Goal: Transaction & Acquisition: Purchase product/service

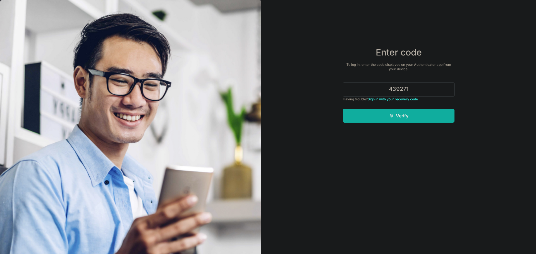
type input "439271"
click at [417, 110] on button "Verify" at bounding box center [399, 116] width 112 height 14
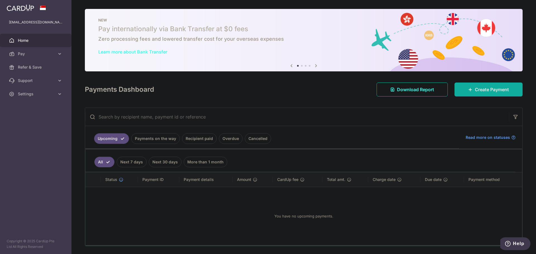
click at [479, 91] on span "Create Payment" at bounding box center [492, 89] width 34 height 7
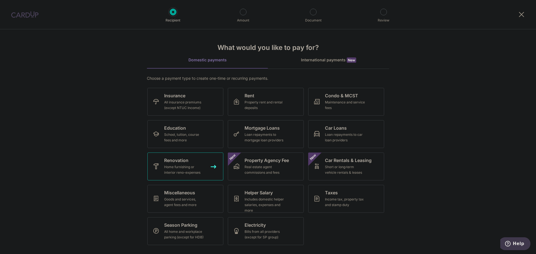
click at [179, 167] on div "Home furnishing or interior reno-expenses" at bounding box center [184, 169] width 40 height 11
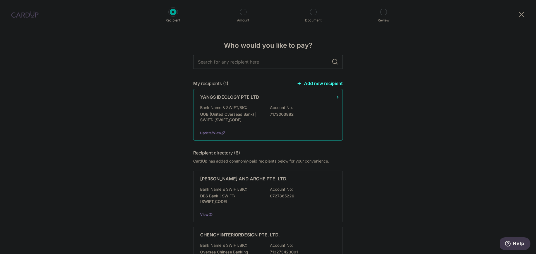
click at [263, 116] on div "Bank Name & SWIFT/BIC: UOB (United Overseas Bank) | SWIFT: [SWIFT_CODE] Account…" at bounding box center [268, 115] width 136 height 21
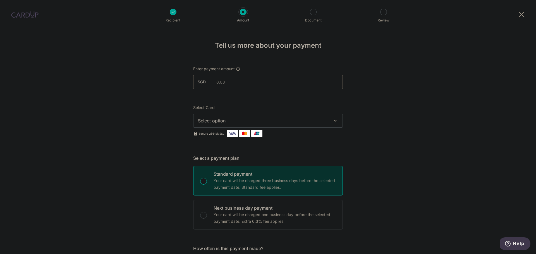
click at [259, 84] on input "text" at bounding box center [268, 82] width 150 height 14
click at [257, 119] on span "Select option" at bounding box center [263, 120] width 130 height 7
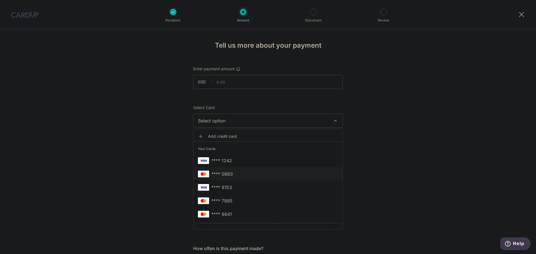
click at [231, 173] on span "**** 0993" at bounding box center [221, 174] width 21 height 7
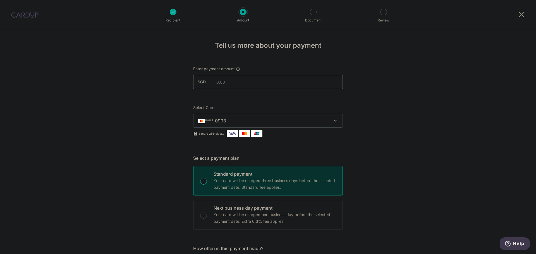
click at [227, 81] on input "text" at bounding box center [268, 82] width 150 height 14
drag, startPoint x: 458, startPoint y: 225, endPoint x: 463, endPoint y: 245, distance: 20.4
click at [244, 86] on input "text" at bounding box center [268, 82] width 150 height 14
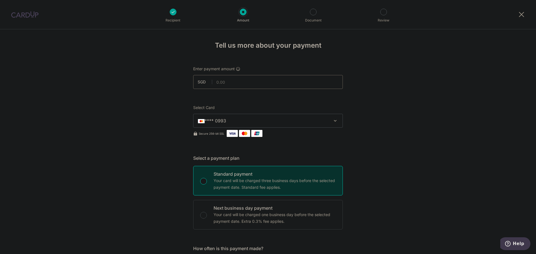
click at [253, 83] on input "text" at bounding box center [268, 82] width 150 height 14
type input "10,000.00"
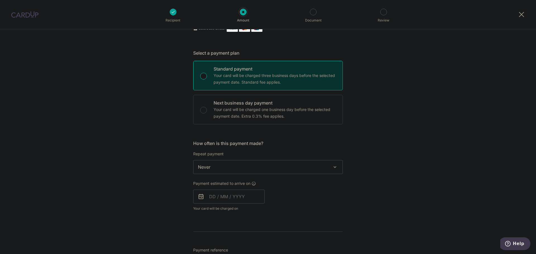
scroll to position [140, 0]
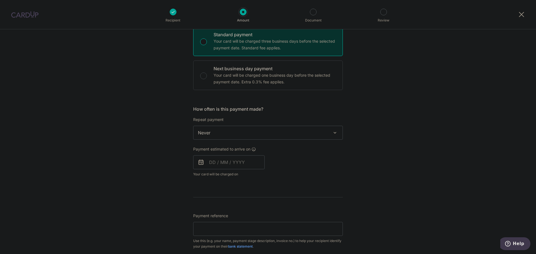
click at [259, 130] on span "Never" at bounding box center [267, 132] width 149 height 13
click at [399, 123] on div "Tell us more about your payment Enter payment amount SGD 10,000.00 10000.00 Sel…" at bounding box center [268, 161] width 536 height 542
click at [226, 160] on input "text" at bounding box center [228, 162] width 71 height 14
click at [267, 224] on link "20" at bounding box center [271, 224] width 9 height 9
type input "[DATE]"
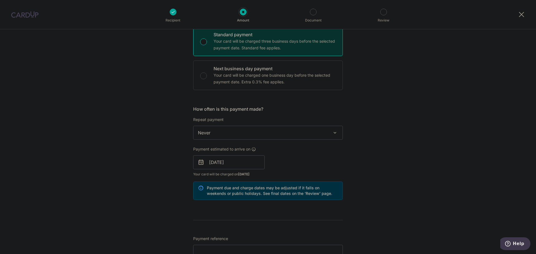
click at [399, 158] on div "Tell us more about your payment Enter payment amount SGD 10,000.00 10000.00 Sel…" at bounding box center [268, 172] width 536 height 565
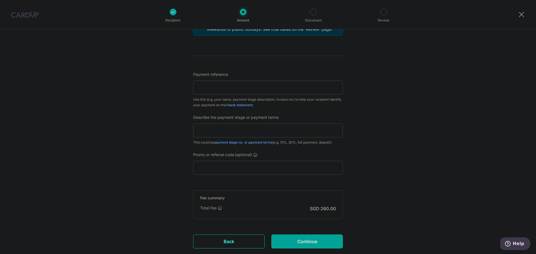
scroll to position [307, 0]
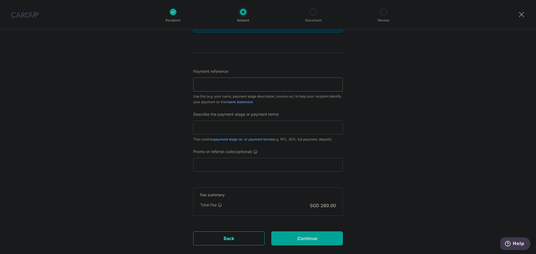
click at [269, 80] on input "Payment reference" at bounding box center [268, 85] width 150 height 14
click at [269, 86] on input "Payment reference" at bounding box center [268, 85] width 150 height 14
click at [249, 83] on input "Payment reference" at bounding box center [268, 85] width 150 height 14
click at [236, 129] on input "text" at bounding box center [268, 128] width 150 height 14
type input "4"
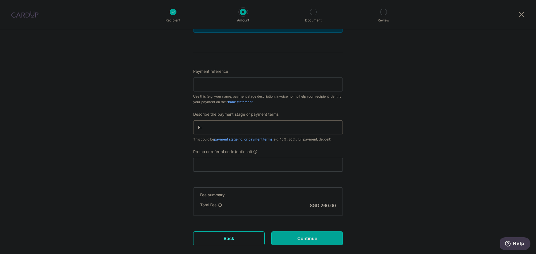
type input "F"
drag, startPoint x: 221, startPoint y: 127, endPoint x: 208, endPoint y: 128, distance: 12.9
click at [208, 128] on input "40% Before Commencement of Works" at bounding box center [268, 128] width 150 height 14
type input "40% Upon Commencement of Works"
click at [215, 87] on input "Payment reference" at bounding box center [268, 85] width 150 height 14
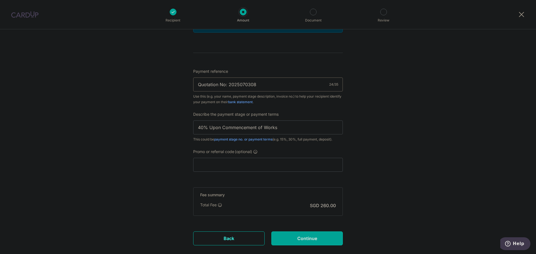
type input "Quotation No: 2025070308"
drag, startPoint x: 235, startPoint y: 238, endPoint x: 294, endPoint y: 25, distance: 220.7
click at [235, 238] on link "Back" at bounding box center [228, 239] width 71 height 14
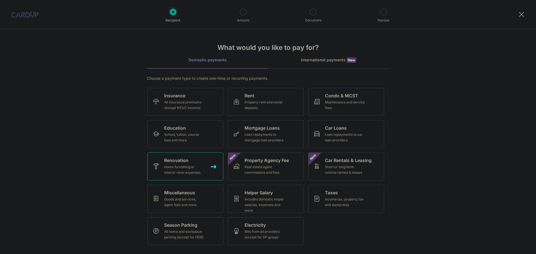
click at [188, 173] on div "Home furnishing or interior reno-expenses" at bounding box center [184, 169] width 40 height 11
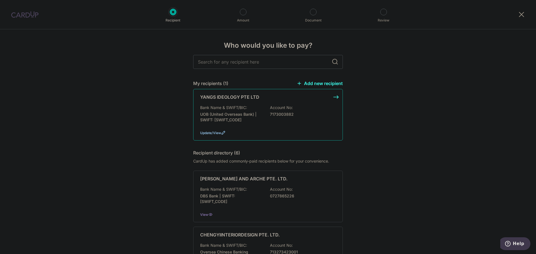
click at [219, 133] on span "Update/View" at bounding box center [210, 133] width 21 height 4
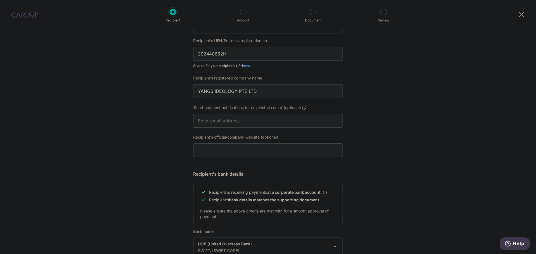
scroll to position [112, 0]
click at [303, 106] on icon at bounding box center [304, 107] width 4 height 4
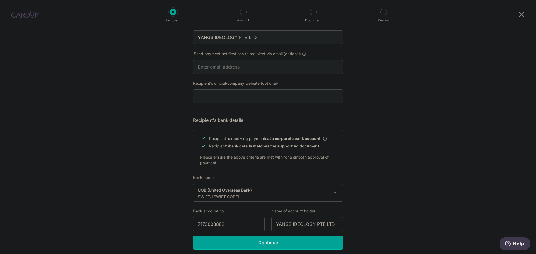
scroll to position [187, 0]
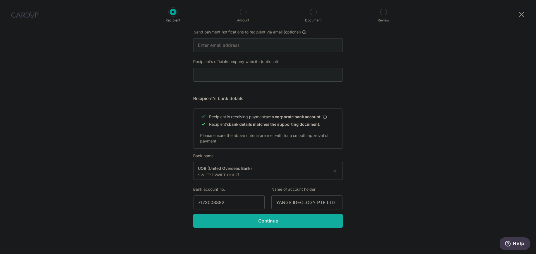
click at [255, 227] on input "Continue" at bounding box center [268, 221] width 150 height 14
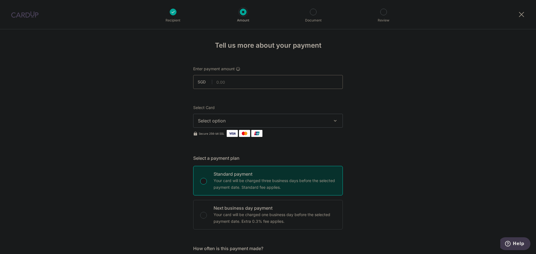
click at [238, 83] on input "text" at bounding box center [268, 82] width 150 height 14
type input "10,000.00"
click at [294, 115] on button "Select option" at bounding box center [268, 121] width 150 height 14
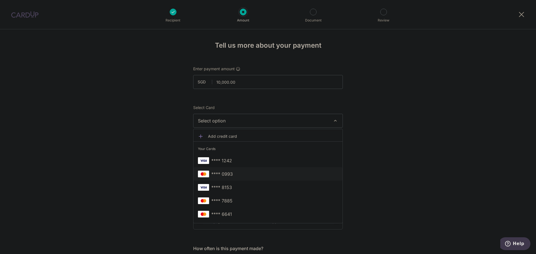
click at [226, 169] on link "**** 0993" at bounding box center [267, 173] width 149 height 13
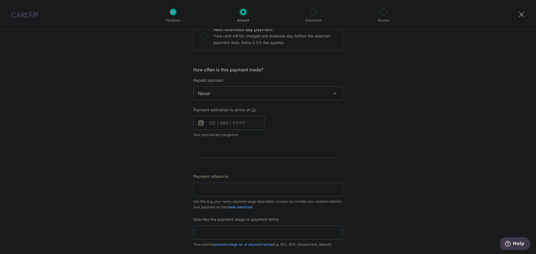
scroll to position [140, 0]
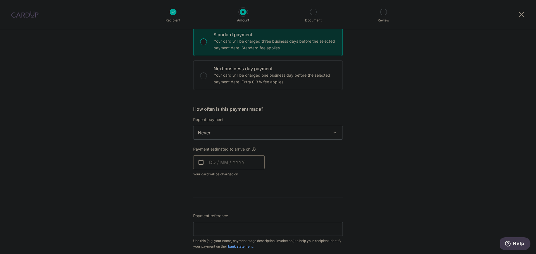
click at [235, 160] on input "text" at bounding box center [228, 162] width 71 height 14
click at [272, 225] on link "20" at bounding box center [271, 224] width 9 height 9
type input "[DATE]"
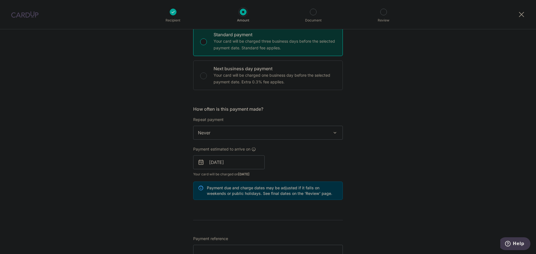
click at [405, 162] on div "Tell us more about your payment Enter payment amount SGD 10,000.00 10000.00 Sel…" at bounding box center [268, 172] width 536 height 565
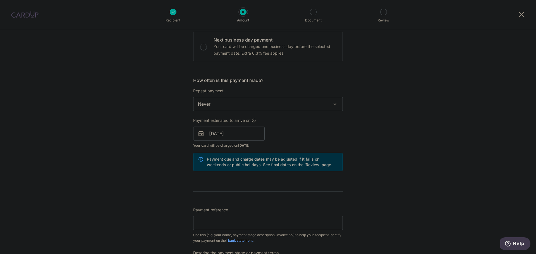
scroll to position [251, 0]
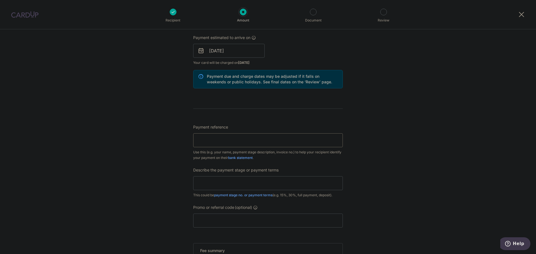
click at [254, 138] on input "Payment reference" at bounding box center [268, 140] width 150 height 14
click at [242, 186] on input "text" at bounding box center [268, 183] width 150 height 14
type input "40% Upon Commencement of Works"
click at [218, 145] on input "Payment reference" at bounding box center [268, 140] width 150 height 14
type input "Quotation: 2025070308"
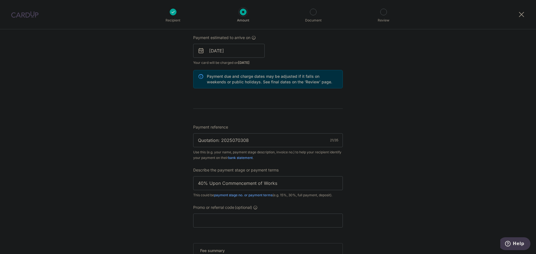
click at [395, 147] on div "Tell us more about your payment Enter payment amount SGD 10,000.00 10000.00 Sel…" at bounding box center [268, 60] width 536 height 565
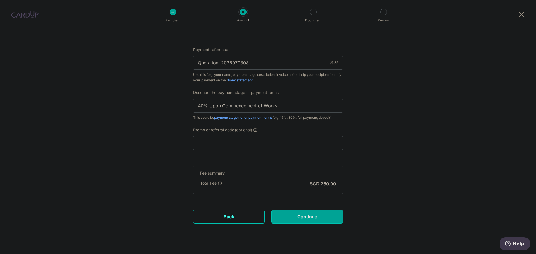
scroll to position [340, 0]
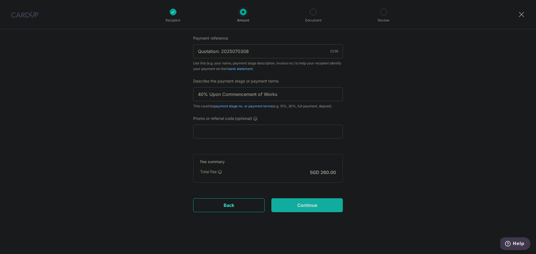
click at [311, 210] on input "Continue" at bounding box center [306, 205] width 71 height 14
type input "Create Schedule"
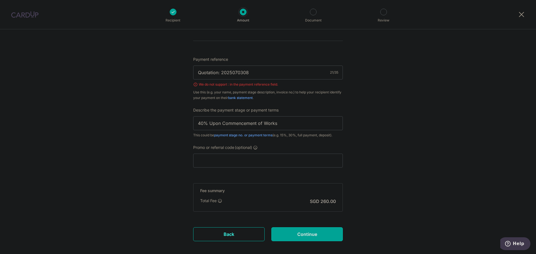
scroll to position [264, 0]
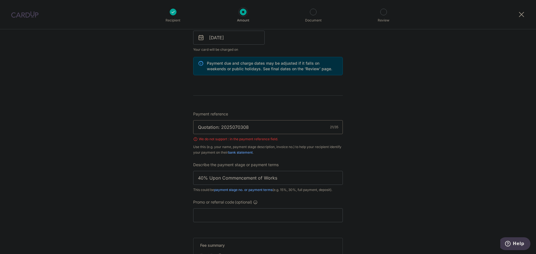
drag, startPoint x: 264, startPoint y: 126, endPoint x: 142, endPoint y: 131, distance: 122.3
click at [142, 131] on div "Tell us more about your payment Enter payment amount SGD 10,000.00 10000.00 Sel…" at bounding box center [268, 51] width 536 height 573
type input "2025070308"
click at [444, 119] on div "Tell us more about your payment Enter payment amount SGD 10,000.00 10000.00 Sel…" at bounding box center [268, 51] width 536 height 573
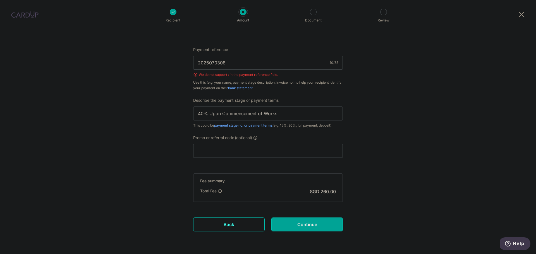
scroll to position [348, 0]
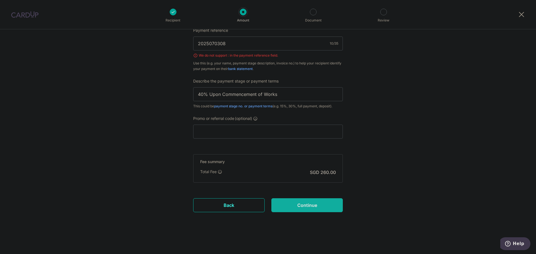
click at [299, 209] on input "Continue" at bounding box center [306, 205] width 71 height 14
type input "Create Schedule"
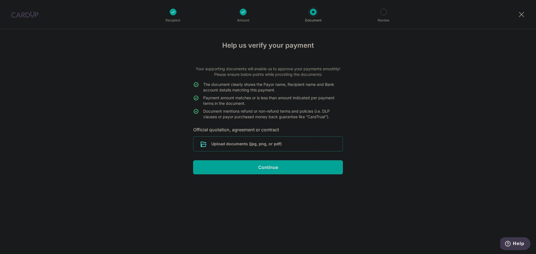
click at [232, 144] on input "file" at bounding box center [267, 144] width 149 height 15
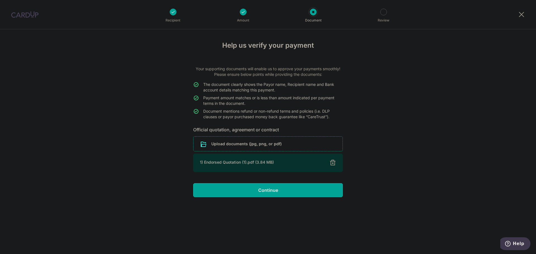
click at [431, 154] on div "Help us verify your payment Your supporting documents will enable us to approve…" at bounding box center [268, 141] width 536 height 225
click at [428, 185] on div "Help us verify your payment Your supporting documents will enable us to approve…" at bounding box center [268, 141] width 536 height 225
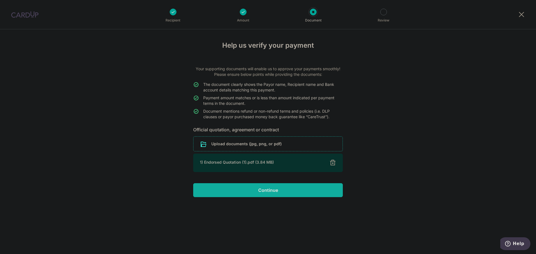
click at [273, 193] on input "Continue" at bounding box center [268, 190] width 150 height 14
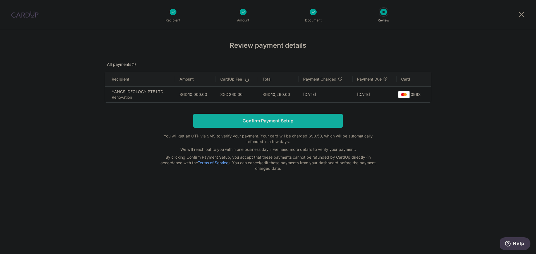
click at [310, 117] on input "Confirm Payment Setup" at bounding box center [268, 121] width 150 height 14
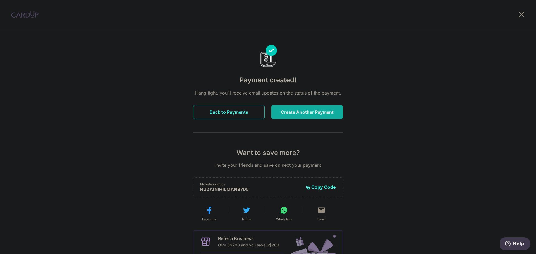
click at [304, 110] on button "Create Another Payment" at bounding box center [306, 112] width 71 height 14
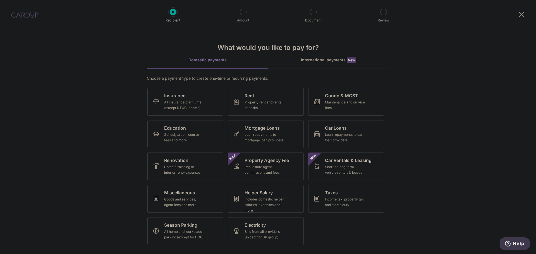
click at [29, 17] on img at bounding box center [24, 14] width 27 height 7
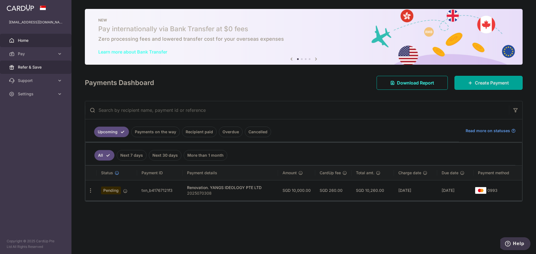
click at [29, 66] on span "Refer & Save" at bounding box center [36, 67] width 37 height 6
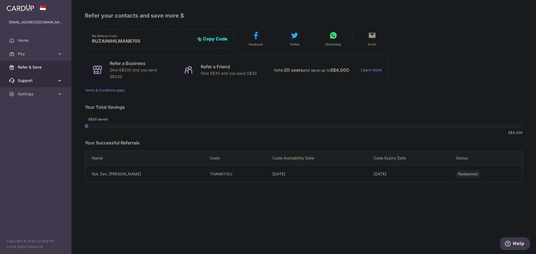
click at [60, 79] on icon at bounding box center [60, 81] width 6 height 6
click at [41, 66] on span "Refer & Save" at bounding box center [36, 67] width 37 height 6
click at [60, 95] on icon at bounding box center [60, 94] width 6 height 6
click at [58, 54] on icon at bounding box center [60, 54] width 6 height 6
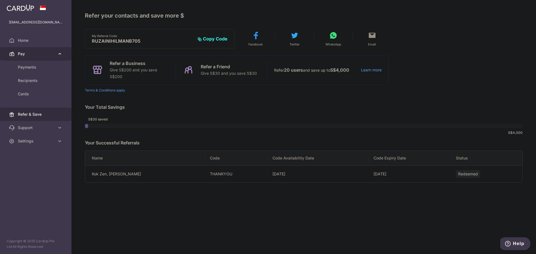
click at [58, 54] on icon at bounding box center [60, 54] width 6 height 6
click at [23, 40] on span "Home" at bounding box center [36, 41] width 37 height 6
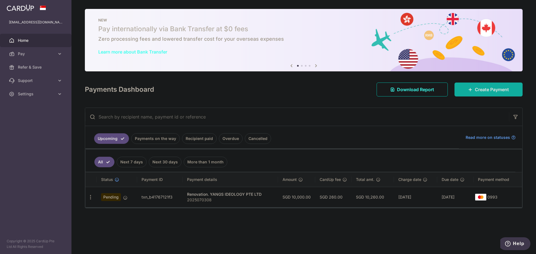
click at [487, 90] on span "Create Payment" at bounding box center [492, 89] width 34 height 7
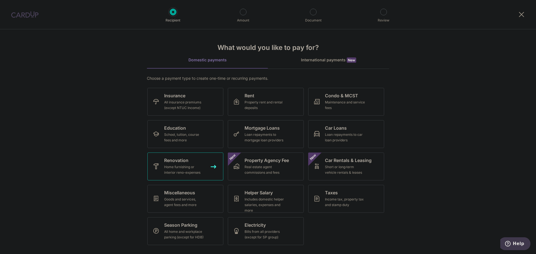
click at [178, 167] on div "Home furnishing or interior reno-expenses" at bounding box center [184, 169] width 40 height 11
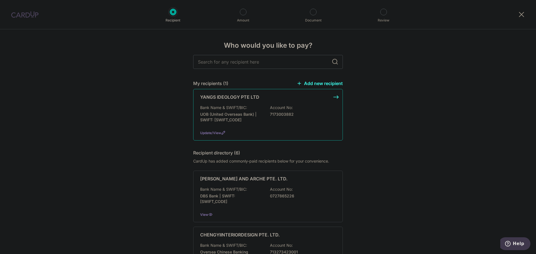
click at [231, 116] on p "UOB (United Overseas Bank) | SWIFT: [SWIFT_CODE]" at bounding box center [231, 117] width 63 height 11
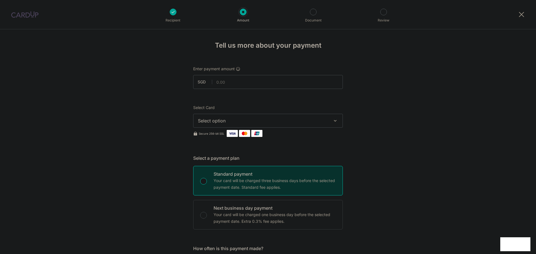
click at [243, 85] on input "text" at bounding box center [268, 82] width 150 height 14
click at [225, 83] on input "text" at bounding box center [268, 82] width 150 height 14
type input "13,520.00"
click at [230, 121] on span "Select option" at bounding box center [263, 120] width 130 height 7
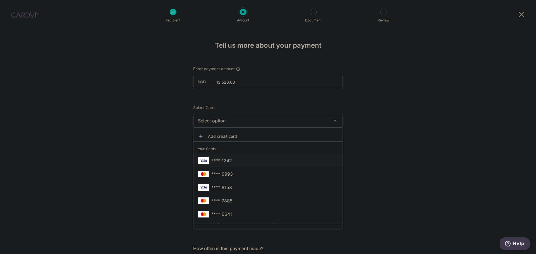
click at [231, 159] on span "**** 1242" at bounding box center [268, 160] width 140 height 7
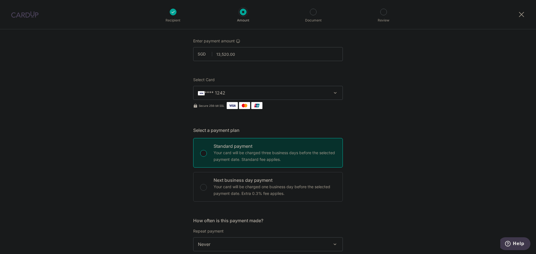
scroll to position [112, 0]
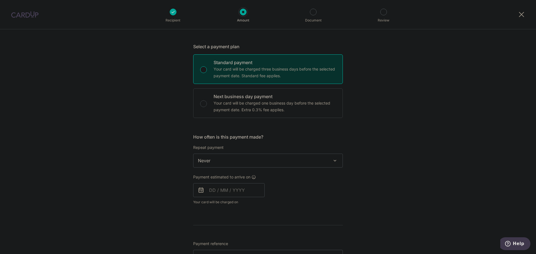
click at [252, 162] on span "Never" at bounding box center [267, 160] width 149 height 13
drag, startPoint x: 475, startPoint y: 156, endPoint x: 433, endPoint y: 162, distance: 42.8
click at [474, 157] on div "Tell us more about your payment Enter payment amount SGD 13,520.00 13520.00 Sel…" at bounding box center [268, 189] width 536 height 542
click at [231, 188] on input "text" at bounding box center [228, 190] width 71 height 14
click at [269, 252] on link "20" at bounding box center [271, 252] width 9 height 9
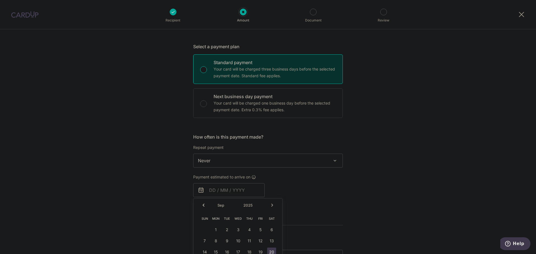
type input "20/09/2025"
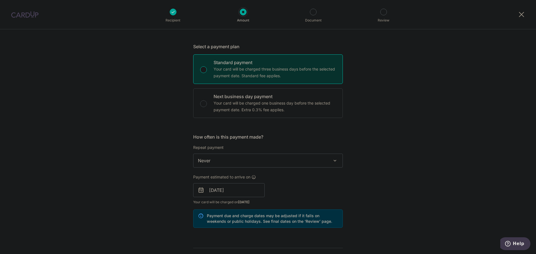
click at [401, 179] on div "Tell us more about your payment Enter payment amount SGD 13,520.00 13520.00 Sel…" at bounding box center [268, 200] width 536 height 565
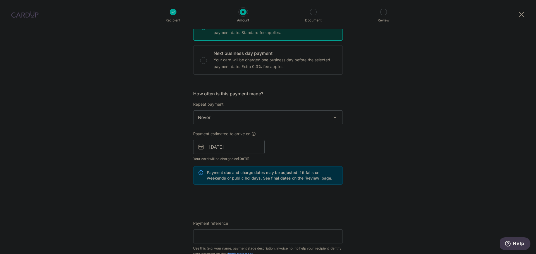
scroll to position [223, 0]
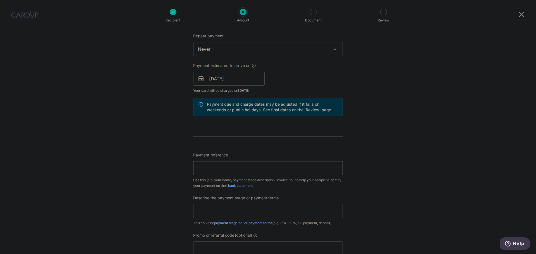
click at [207, 170] on input "Payment reference" at bounding box center [268, 168] width 150 height 14
type input "2025070308"
click at [373, 149] on div "Tell us more about your payment Enter payment amount SGD 13,520.00 13520.00 Sel…" at bounding box center [268, 88] width 536 height 565
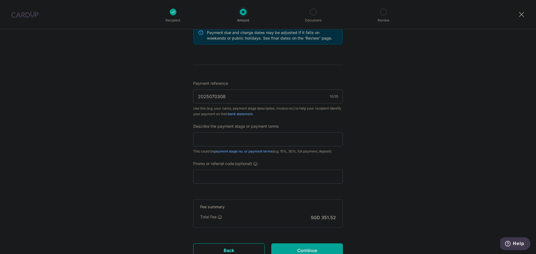
scroll to position [335, 0]
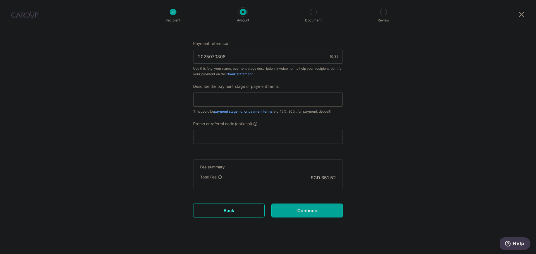
click at [261, 101] on input "text" at bounding box center [268, 100] width 150 height 14
type input "40% Upon Commencement of Works"
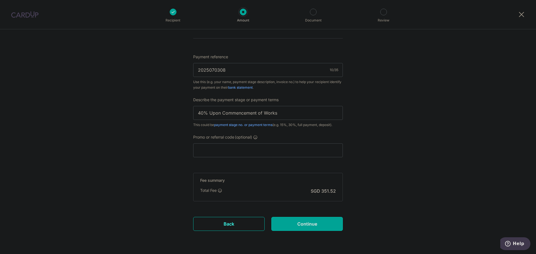
scroll to position [340, 0]
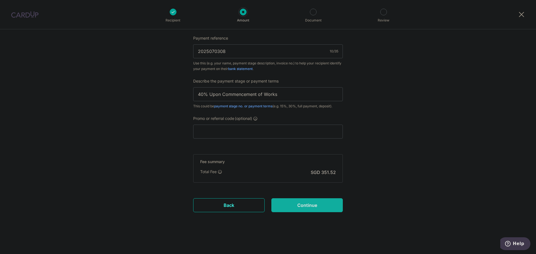
click at [305, 205] on input "Continue" at bounding box center [306, 205] width 71 height 14
type input "Create Schedule"
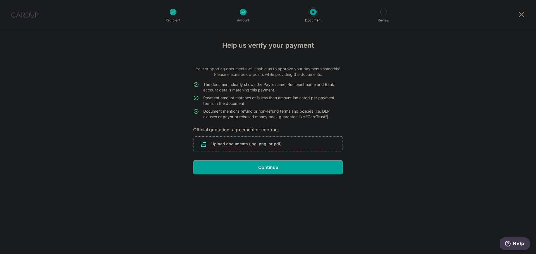
click at [297, 146] on input "file" at bounding box center [267, 144] width 149 height 15
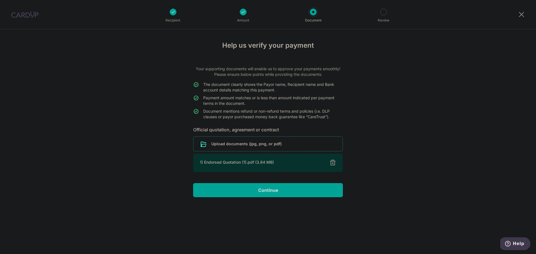
click at [462, 148] on div "Help us verify your payment Your supporting documents will enable us to approve…" at bounding box center [268, 141] width 536 height 225
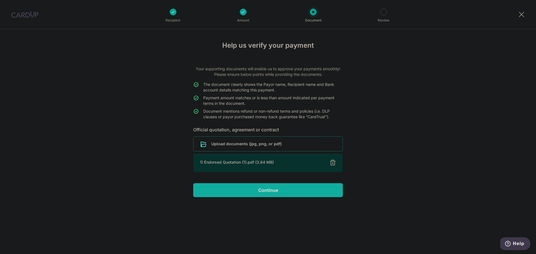
click at [278, 188] on input "Continue" at bounding box center [268, 190] width 150 height 14
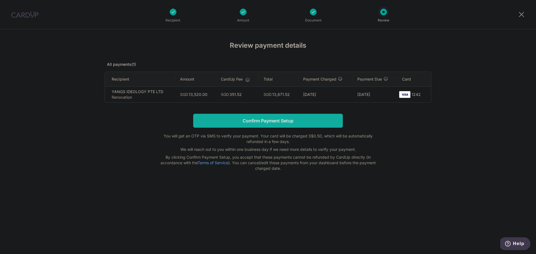
click at [248, 126] on input "Confirm Payment Setup" at bounding box center [268, 121] width 150 height 14
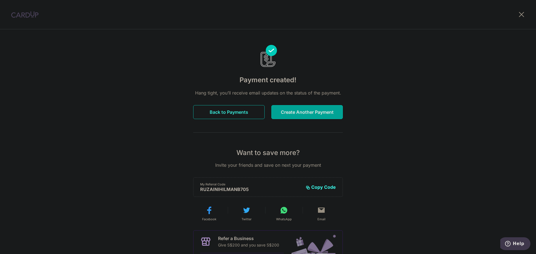
click at [222, 114] on button "Back to Payments" at bounding box center [228, 112] width 71 height 14
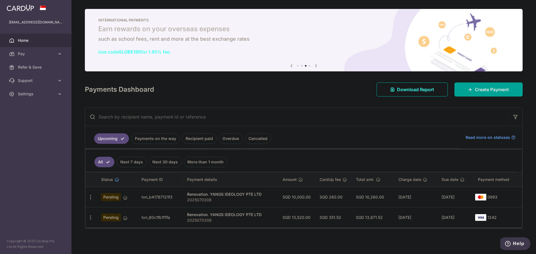
scroll to position [1, 0]
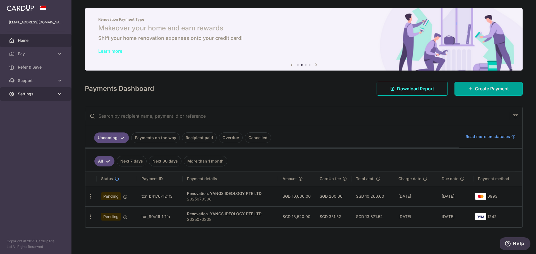
click at [52, 97] on link "Settings" at bounding box center [35, 93] width 71 height 13
drag, startPoint x: 327, startPoint y: 92, endPoint x: 324, endPoint y: 93, distance: 3.1
click at [327, 92] on div "Payments Dashboard Download Report Create Payment" at bounding box center [304, 88] width 438 height 16
click at [60, 52] on icon at bounding box center [60, 54] width 6 height 6
click at [33, 67] on span "Payments" at bounding box center [36, 67] width 37 height 6
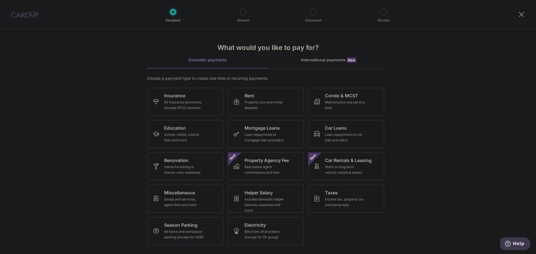
click at [46, 15] on div at bounding box center [25, 14] width 50 height 29
click at [27, 20] on div at bounding box center [25, 14] width 50 height 29
click at [29, 17] on img at bounding box center [24, 14] width 27 height 7
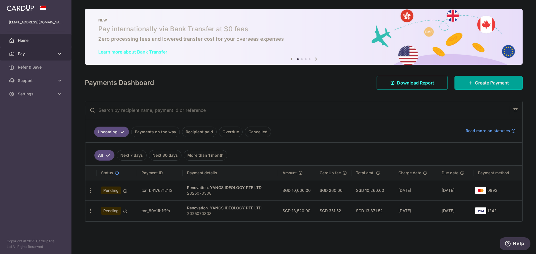
click at [33, 57] on link "Pay" at bounding box center [35, 53] width 71 height 13
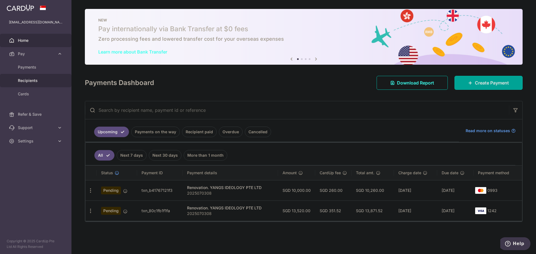
click at [36, 78] on span "Recipients" at bounding box center [36, 81] width 37 height 6
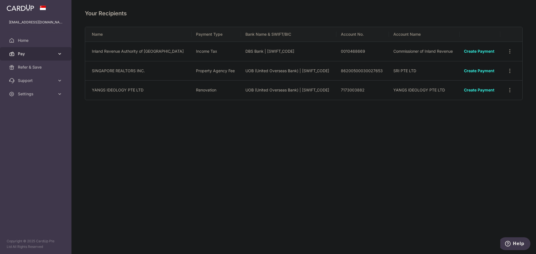
click at [37, 56] on span "Pay" at bounding box center [36, 54] width 37 height 6
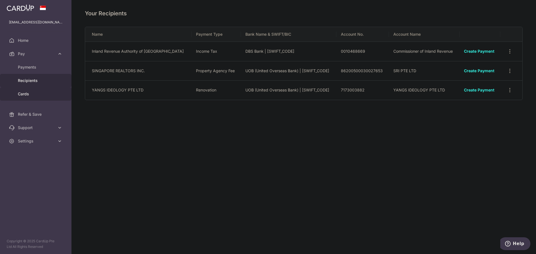
click at [33, 96] on span "Cards" at bounding box center [36, 94] width 37 height 6
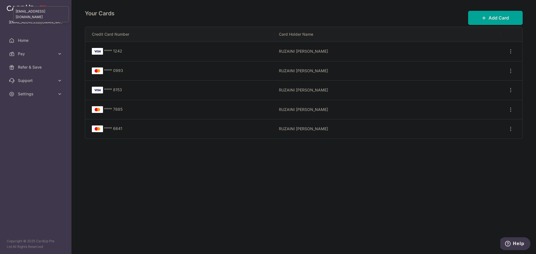
click at [32, 23] on p "[EMAIL_ADDRESS][DOMAIN_NAME]" at bounding box center [36, 23] width 54 height 6
click at [36, 57] on link "Pay" at bounding box center [35, 53] width 71 height 13
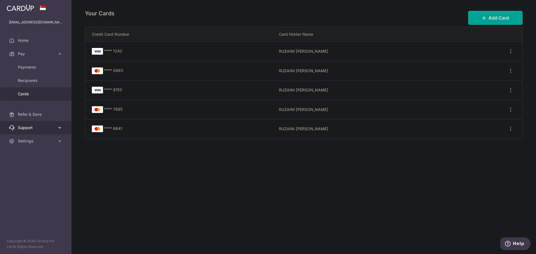
click at [48, 131] on link "Support" at bounding box center [35, 127] width 71 height 13
click at [51, 177] on span "Settings" at bounding box center [36, 175] width 37 height 6
click at [39, 184] on link "Account" at bounding box center [35, 188] width 71 height 13
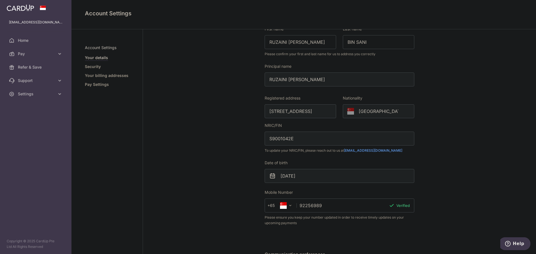
scroll to position [104, 0]
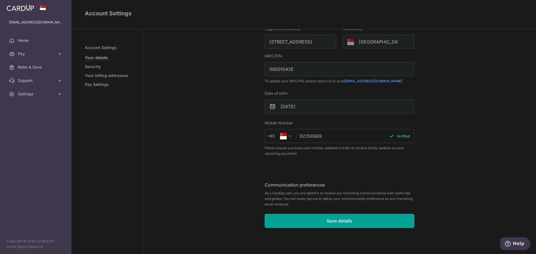
click at [293, 70] on div "NRIC/FIN S9001042E" at bounding box center [340, 64] width 150 height 23
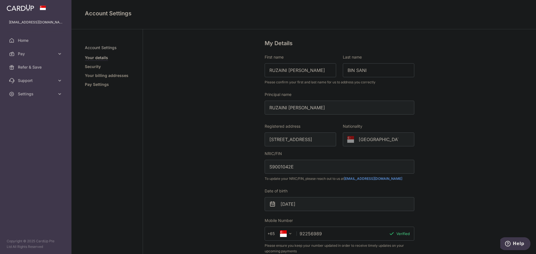
scroll to position [0, 0]
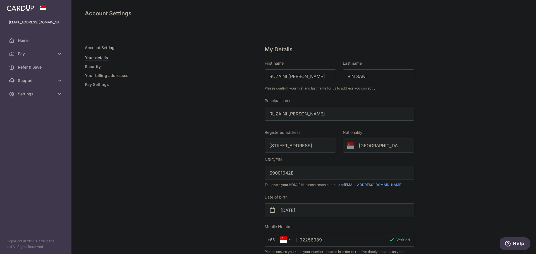
click at [314, 115] on div "Principal name RUZAINI HILMAN BIN SANI" at bounding box center [340, 109] width 150 height 23
click at [318, 143] on div "Registered address 364, CLEMENTI AVENUE 2, 08, 455, SINGAPORE, 120364" at bounding box center [300, 141] width 71 height 23
click at [366, 146] on div "[GEOGRAPHIC_DATA]" at bounding box center [378, 146] width 71 height 14
click at [344, 173] on div "NRIC/FIN S9001042E" at bounding box center [340, 168] width 150 height 23
click at [296, 177] on div "NRIC/FIN S9001042E" at bounding box center [340, 168] width 150 height 23
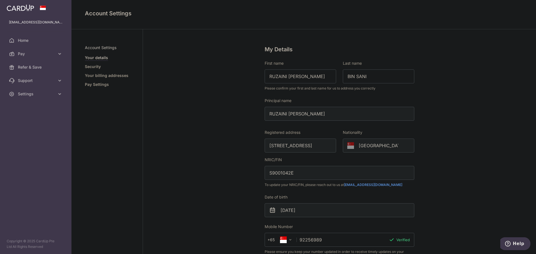
click at [289, 174] on div "NRIC/FIN S9001042E" at bounding box center [340, 168] width 150 height 23
click at [276, 171] on div "NRIC/FIN S9001042E" at bounding box center [340, 168] width 150 height 23
click at [344, 157] on fieldset "My Details First name RUZAINI HILMAN Last name BIN SANI Please confirm your fir…" at bounding box center [340, 156] width 150 height 222
click at [307, 77] on input "RUZAINI HILMAN" at bounding box center [300, 76] width 71 height 14
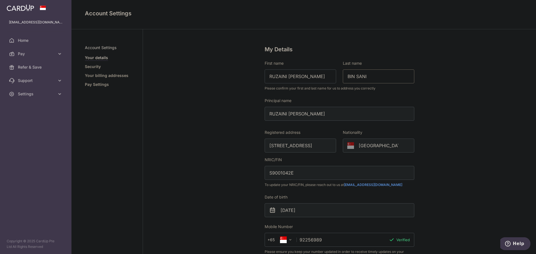
click at [370, 78] on input "BIN SANI" at bounding box center [378, 76] width 71 height 14
click at [345, 82] on input "BIN SANI" at bounding box center [378, 76] width 71 height 14
drag, startPoint x: 327, startPoint y: 93, endPoint x: 320, endPoint y: 86, distance: 9.3
click at [327, 93] on fieldset "My Details First name RUZAINI HILMAN Last name BIN SANI Please confirm your fir…" at bounding box center [340, 156] width 150 height 222
click at [315, 86] on span "Please confirm your first and last name for us to address you correctly" at bounding box center [340, 89] width 150 height 6
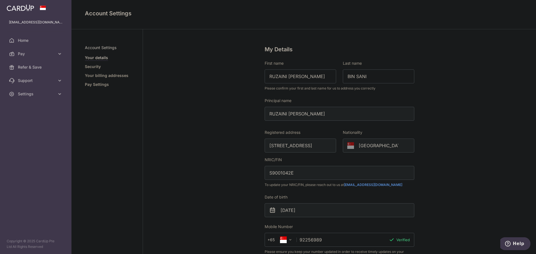
click at [313, 88] on span "Please confirm your first and last name for us to address you correctly" at bounding box center [340, 89] width 150 height 6
click at [351, 98] on fieldset "My Details First name RUZAINI HILMAN Last name BIN SANI Please confirm your fir…" at bounding box center [340, 156] width 150 height 222
click at [340, 119] on div "Principal name RUZAINI HILMAN BIN SANI" at bounding box center [340, 109] width 150 height 23
click at [330, 114] on div "Principal name RUZAINI HILMAN BIN SANI" at bounding box center [340, 109] width 150 height 23
drag, startPoint x: 290, startPoint y: 120, endPoint x: 268, endPoint y: 113, distance: 23.2
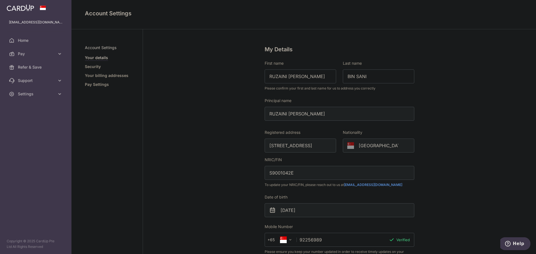
click at [289, 120] on div "Principal name RUZAINI HILMAN BIN SANI" at bounding box center [340, 109] width 150 height 23
click at [268, 113] on div "Principal name RUZAINI HILMAN BIN SANI" at bounding box center [340, 109] width 150 height 23
click at [343, 114] on div "Principal name RUZAINI HILMAN BIN SANI" at bounding box center [340, 109] width 150 height 23
click at [301, 143] on div "Registered address 364, CLEMENTI AVENUE 2, 08, 455, SINGAPORE, 120364" at bounding box center [300, 141] width 71 height 23
drag, startPoint x: 306, startPoint y: 149, endPoint x: 365, endPoint y: 142, distance: 59.8
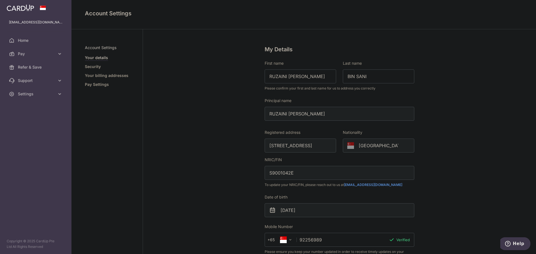
click at [313, 148] on div "Registered address 364, CLEMENTI AVENUE 2, 08, 455, SINGAPORE, 120364" at bounding box center [300, 141] width 71 height 23
drag, startPoint x: 365, startPoint y: 142, endPoint x: 373, endPoint y: 147, distance: 8.9
click at [366, 143] on div "[GEOGRAPHIC_DATA]" at bounding box center [378, 146] width 71 height 14
drag, startPoint x: 373, startPoint y: 147, endPoint x: 374, endPoint y: 150, distance: 3.3
click at [374, 148] on div "[GEOGRAPHIC_DATA]" at bounding box center [378, 146] width 71 height 14
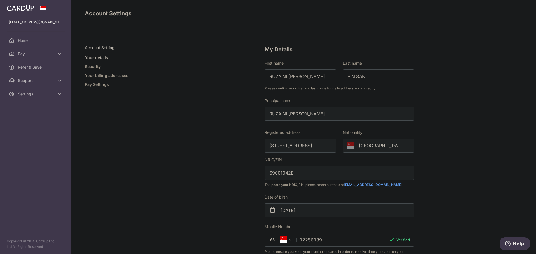
drag, startPoint x: 374, startPoint y: 150, endPoint x: 358, endPoint y: 152, distance: 16.1
click at [361, 152] on div "[GEOGRAPHIC_DATA]" at bounding box center [378, 146] width 71 height 14
click at [277, 170] on div "NRIC/FIN S9001042E" at bounding box center [340, 168] width 150 height 23
drag, startPoint x: 265, startPoint y: 174, endPoint x: 280, endPoint y: 174, distance: 15.3
click at [270, 174] on div "NRIC/FIN S9001042E" at bounding box center [340, 168] width 150 height 23
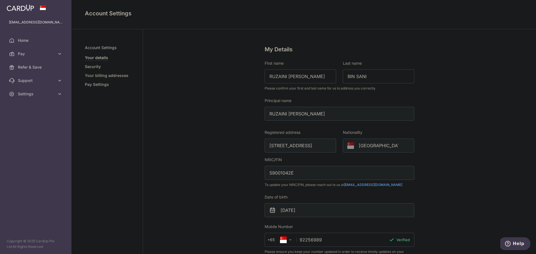
click at [316, 170] on div "NRIC/FIN S9001042E" at bounding box center [340, 168] width 150 height 23
click at [331, 175] on div "NRIC/FIN S9001042E" at bounding box center [340, 168] width 150 height 23
click at [100, 66] on link "Security" at bounding box center [93, 67] width 16 height 6
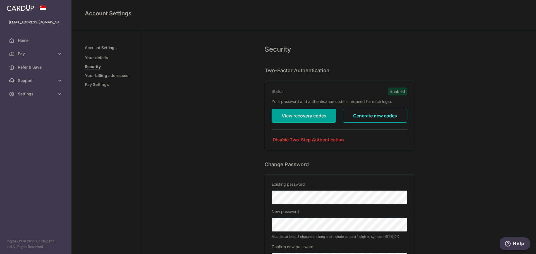
click at [103, 76] on link "Your billing addresses" at bounding box center [107, 76] width 44 height 6
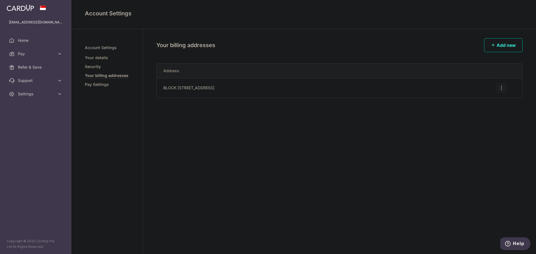
click at [501, 91] on icon "button" at bounding box center [501, 88] width 6 height 6
drag, startPoint x: 387, startPoint y: 117, endPoint x: 440, endPoint y: 99, distance: 56.1
click at [389, 117] on div "Your billing addresses Add new Address BLOCK 364 CLEMENTI AVENUE 2, #08-455, SI…" at bounding box center [339, 141] width 393 height 225
click at [503, 45] on span "Add new" at bounding box center [505, 45] width 19 height 6
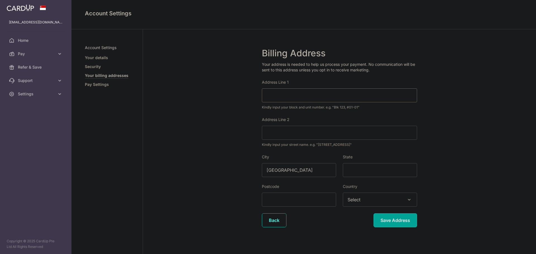
click at [295, 92] on input "Address Line 1" at bounding box center [339, 95] width 155 height 14
click at [291, 136] on input "Address Line 2" at bounding box center [339, 133] width 155 height 14
click at [304, 96] on input "BLOCK 453A" at bounding box center [339, 95] width 155 height 14
type input "BLOCK 453A, #21-749"
click at [314, 136] on input "Address Line 2" at bounding box center [339, 133] width 155 height 14
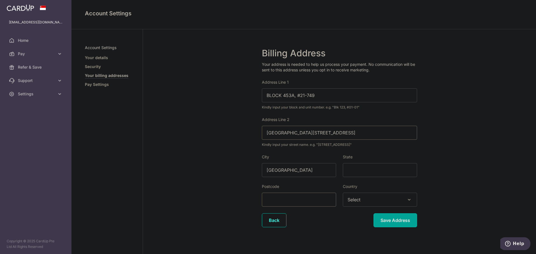
type input "BUKIT BATOK WEST AVENUE 6"
click at [315, 201] on input "Postcode" at bounding box center [299, 200] width 74 height 14
type input "651453"
click at [363, 198] on span "Select" at bounding box center [380, 199] width 74 height 13
type input "SING"
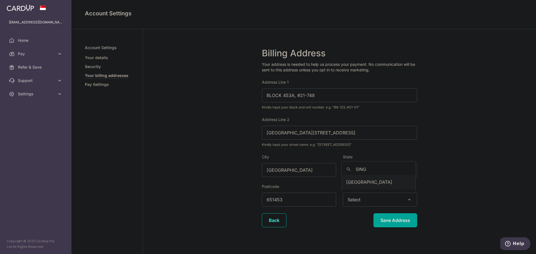
select select "199"
click at [165, 167] on div "Billing Address Your address is needed to help us process your payment. No comm…" at bounding box center [339, 144] width 393 height 231
click at [380, 216] on input "Save Address" at bounding box center [395, 220] width 44 height 14
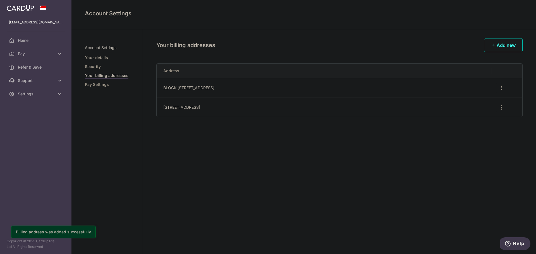
click at [265, 186] on div "Your billing addresses Add new Address [STREET_ADDRESS] Edit address Delete add…" at bounding box center [339, 141] width 393 height 225
click at [502, 110] on icon "button" at bounding box center [501, 108] width 6 height 6
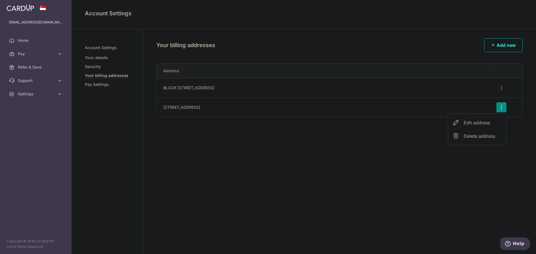
click at [482, 125] on span "Edit address" at bounding box center [483, 122] width 38 height 7
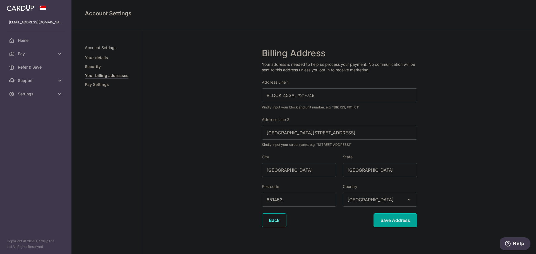
click at [230, 123] on div "Billing Address Your address is needed to help us process your payment. No comm…" at bounding box center [339, 144] width 393 height 231
click at [273, 224] on link "Back" at bounding box center [274, 220] width 25 height 14
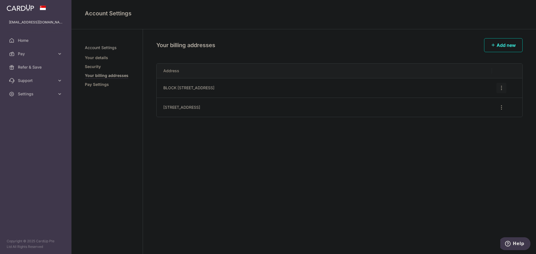
click at [500, 88] on icon "button" at bounding box center [501, 88] width 6 height 6
click at [473, 104] on span "Edit address" at bounding box center [483, 103] width 38 height 7
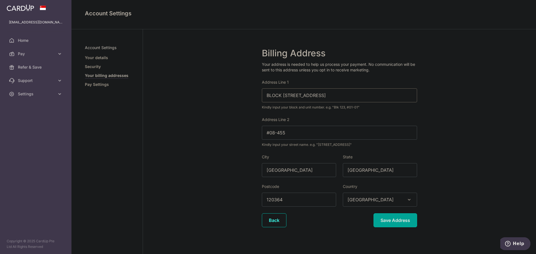
drag, startPoint x: 292, startPoint y: 95, endPoint x: 373, endPoint y: 92, distance: 81.5
click at [373, 92] on input "BLOCK 364 CLEMENTI AVENUE 2" at bounding box center [339, 95] width 155 height 14
drag, startPoint x: 302, startPoint y: 131, endPoint x: 207, endPoint y: 132, distance: 95.2
click at [208, 132] on div "Billing Address Your address is needed to help us process your payment. No comm…" at bounding box center [339, 144] width 393 height 231
paste input "[GEOGRAPHIC_DATA]"
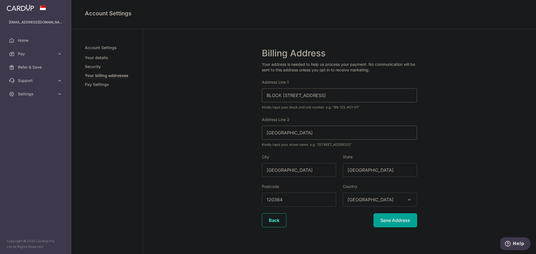
type input "[GEOGRAPHIC_DATA]"
drag, startPoint x: 341, startPoint y: 94, endPoint x: 290, endPoint y: 98, distance: 51.8
click at [290, 98] on input "BLOCK 364 CLEMENTI AVENUE 2" at bounding box center [339, 95] width 155 height 14
type input "BLOCK 364, #08-455"
click at [216, 108] on div "Billing Address Your address is needed to help us process your payment. No comm…" at bounding box center [339, 144] width 393 height 231
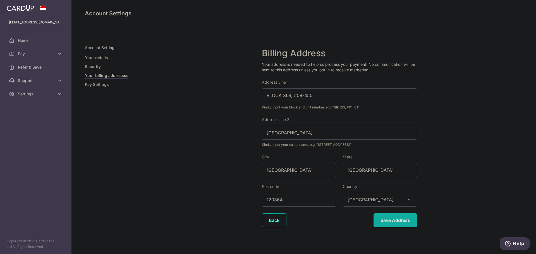
click at [391, 223] on input "Save Address" at bounding box center [395, 220] width 44 height 14
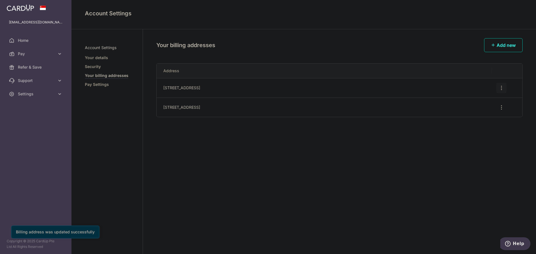
click at [501, 89] on icon "button" at bounding box center [501, 88] width 6 height 6
click at [470, 103] on span "Edit address" at bounding box center [483, 103] width 38 height 7
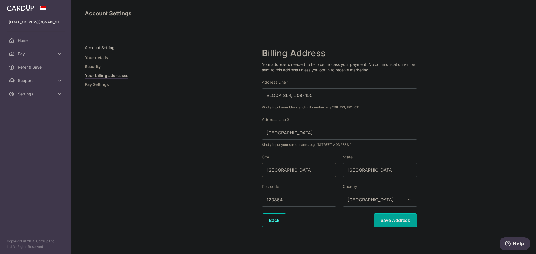
click at [302, 169] on input "SINGAPORE" at bounding box center [299, 170] width 74 height 14
drag, startPoint x: 374, startPoint y: 169, endPoint x: 292, endPoint y: 173, distance: 81.6
click at [287, 174] on div "City SINGAPORE State SINGAPORE" at bounding box center [339, 165] width 162 height 23
drag, startPoint x: 299, startPoint y: 171, endPoint x: 151, endPoint y: 169, distance: 147.9
click at [151, 169] on div "Billing Address Your address is needed to help us process your payment. No comm…" at bounding box center [339, 144] width 393 height 231
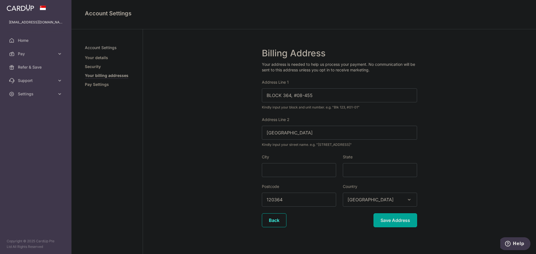
click at [193, 168] on div "Billing Address Your address is needed to help us process your payment. No comm…" at bounding box center [339, 144] width 393 height 231
click at [392, 221] on input "Save Address" at bounding box center [395, 220] width 44 height 14
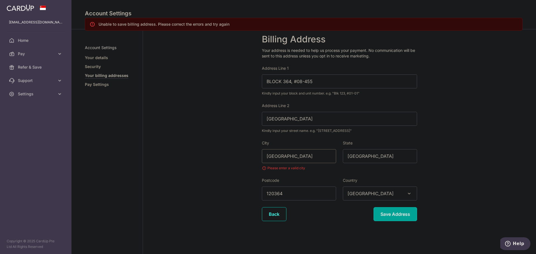
click at [293, 158] on input "[GEOGRAPHIC_DATA]" at bounding box center [299, 156] width 74 height 14
click at [352, 172] on form "Your address is needed to help us process your payment. No communication will b…" at bounding box center [339, 135] width 155 height 174
drag, startPoint x: 367, startPoint y: 157, endPoint x: 264, endPoint y: 159, distance: 103.3
click at [265, 159] on div "City [GEOGRAPHIC_DATA] Please enter a valid city State [GEOGRAPHIC_DATA]" at bounding box center [339, 155] width 162 height 31
click at [176, 161] on div "Billing Address Your address is needed to help us process your payment. No comm…" at bounding box center [339, 134] width 393 height 239
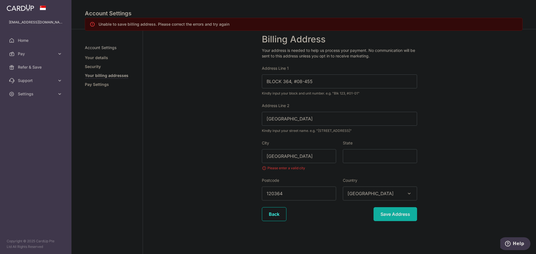
click at [385, 215] on input "Save Address" at bounding box center [395, 214] width 44 height 14
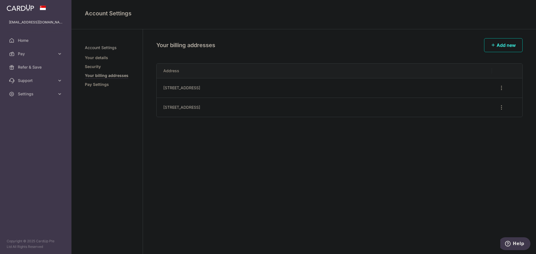
click at [100, 84] on link "Pay Settings" at bounding box center [97, 85] width 24 height 6
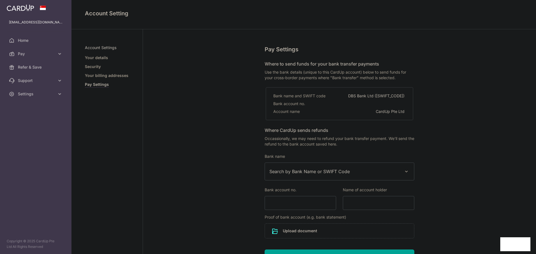
select select
click at [371, 171] on span "Search by Bank Name or SWIFT Code" at bounding box center [334, 171] width 131 height 7
click at [439, 165] on div "Pay Settings Where to send funds for your bank transfer payments Use the bank d…" at bounding box center [339, 167] width 393 height 276
click at [47, 52] on span "Pay" at bounding box center [36, 54] width 37 height 6
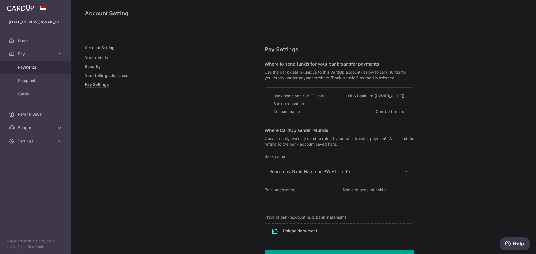
click at [33, 66] on span "Payments" at bounding box center [36, 67] width 37 height 6
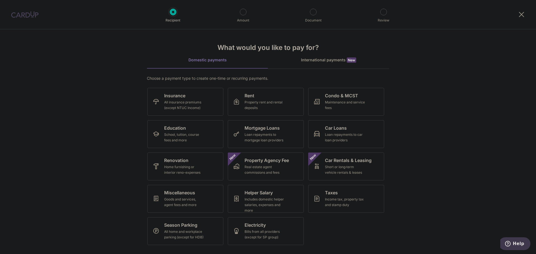
click at [344, 62] on div "International payments New" at bounding box center [328, 60] width 121 height 6
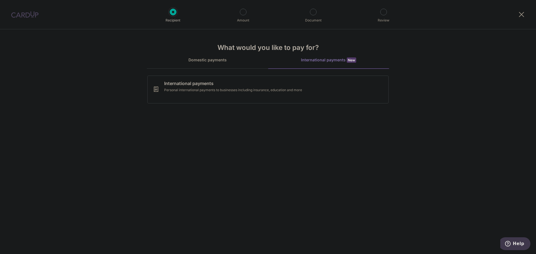
click at [209, 67] on link "Domestic payments" at bounding box center [207, 62] width 121 height 11
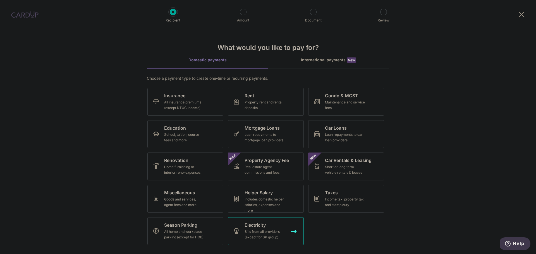
click at [267, 235] on div "Bills from all providers (except for SP group)" at bounding box center [264, 234] width 40 height 11
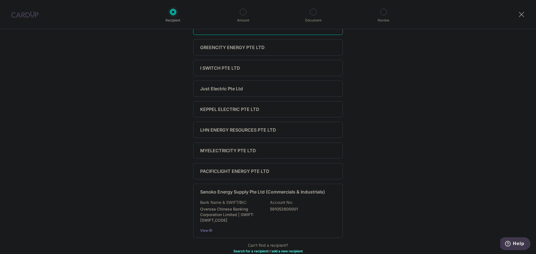
scroll to position [189, 0]
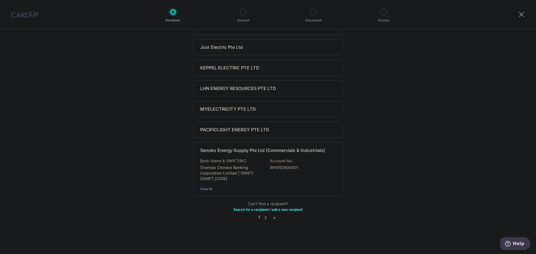
click at [274, 216] on icon "pager" at bounding box center [274, 218] width 4 height 4
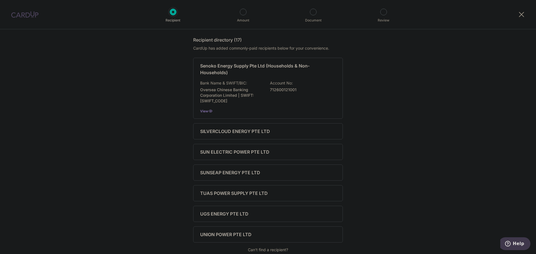
scroll to position [134, 0]
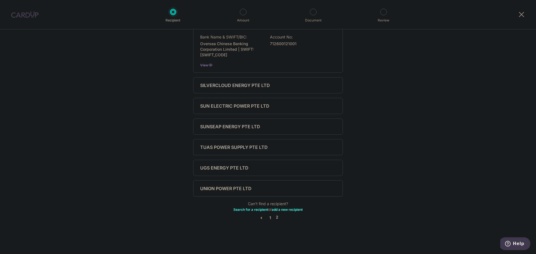
click at [270, 217] on link "1" at bounding box center [270, 218] width 7 height 7
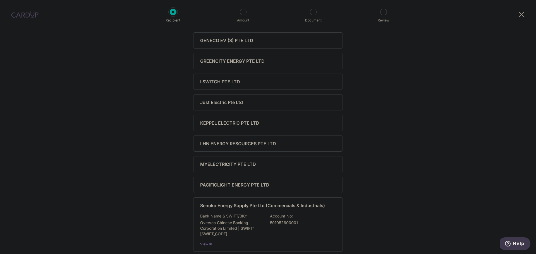
scroll to position [0, 0]
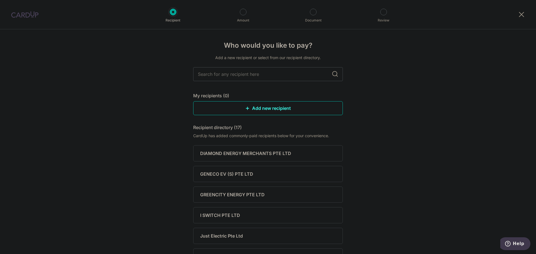
click at [397, 134] on div "Who would you like to pay? Add a new recipient or select from our recipient dir…" at bounding box center [268, 236] width 536 height 414
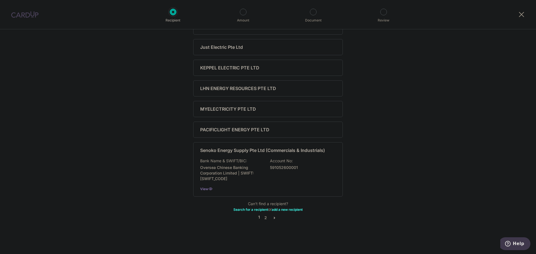
scroll to position [105, 0]
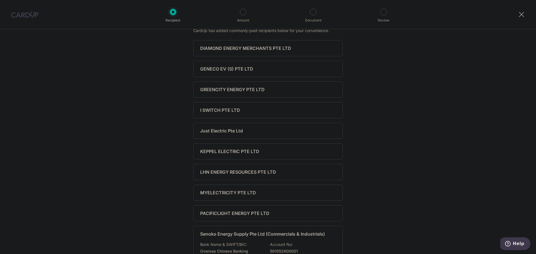
click at [25, 6] on div at bounding box center [25, 14] width 50 height 29
click at [31, 20] on div at bounding box center [25, 14] width 50 height 29
click at [31, 18] on div at bounding box center [25, 14] width 50 height 29
click at [30, 14] on img at bounding box center [24, 14] width 27 height 7
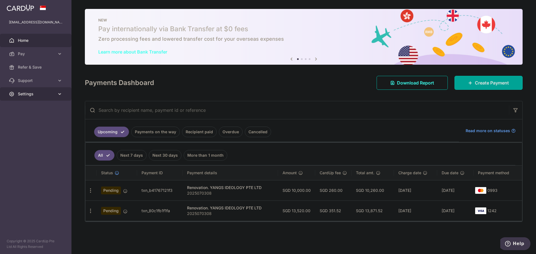
click at [48, 94] on span "Settings" at bounding box center [36, 94] width 37 height 6
click at [21, 123] on span "Logout" at bounding box center [36, 121] width 37 height 6
